Goal: Information Seeking & Learning: Learn about a topic

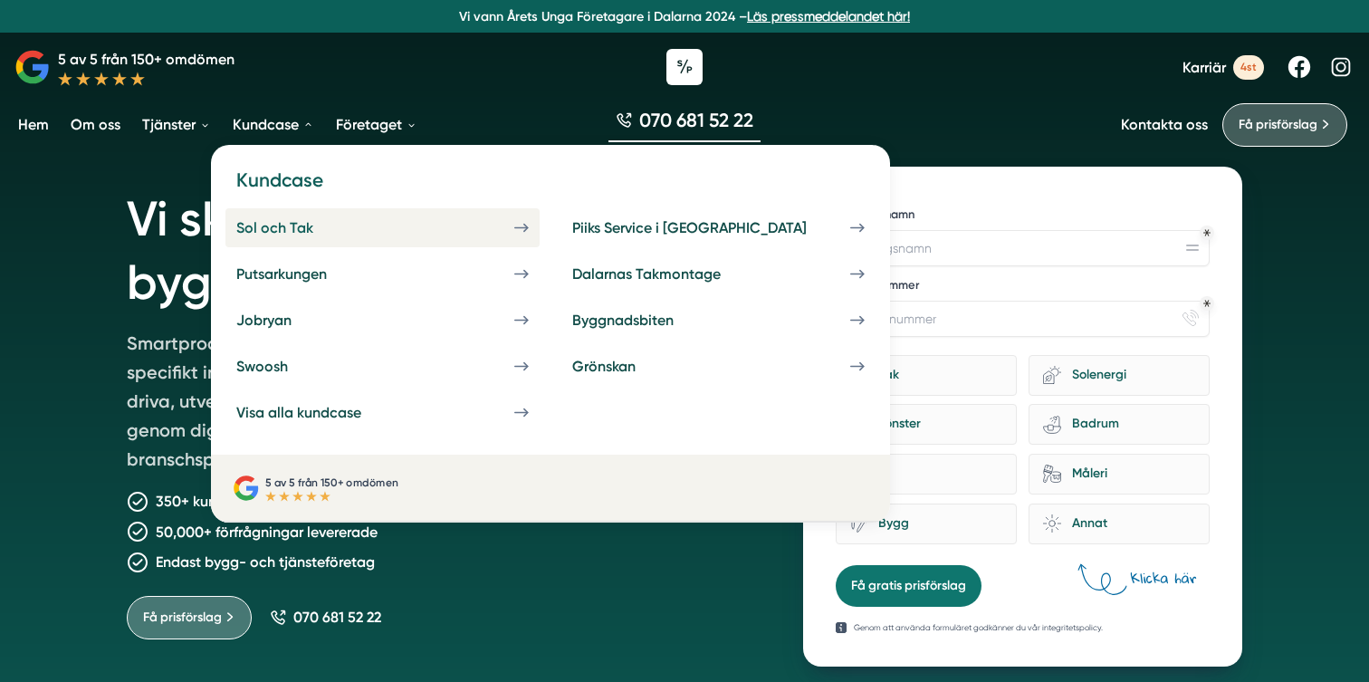
click at [330, 225] on div "Sol och Tak" at bounding box center [296, 227] width 120 height 17
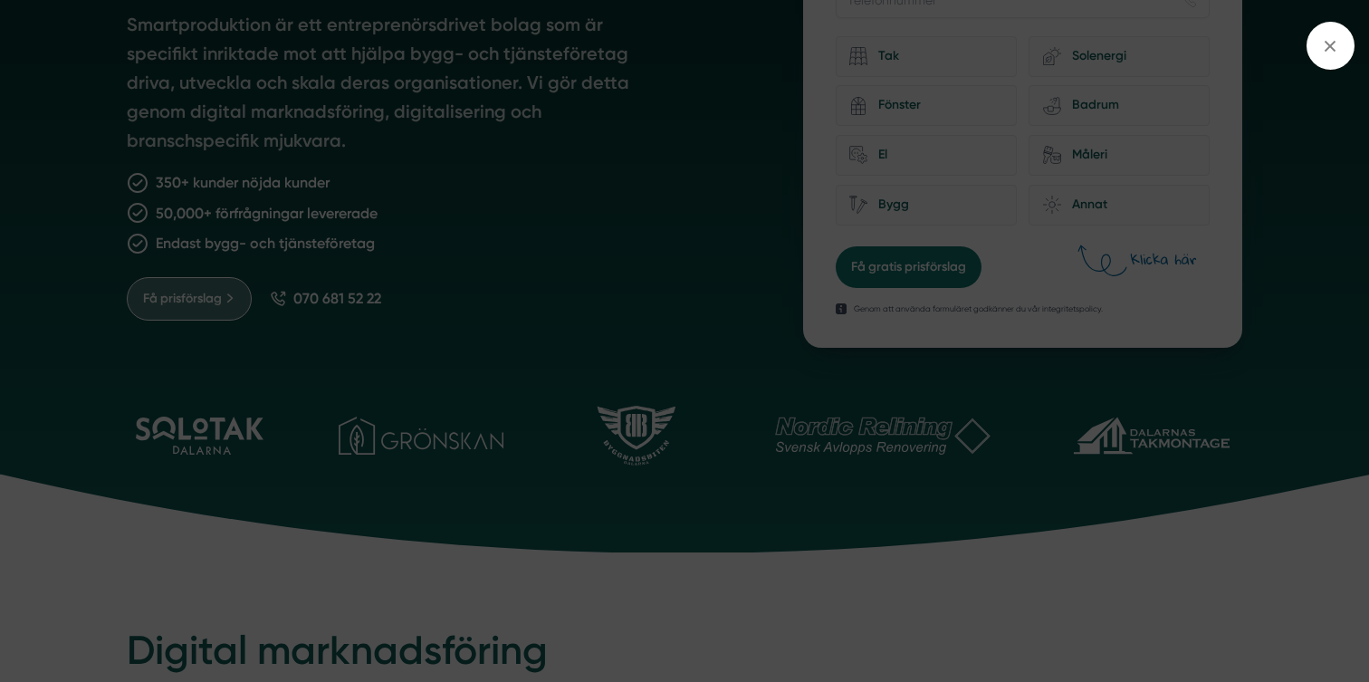
scroll to position [823, 0]
